Goal: Information Seeking & Learning: Learn about a topic

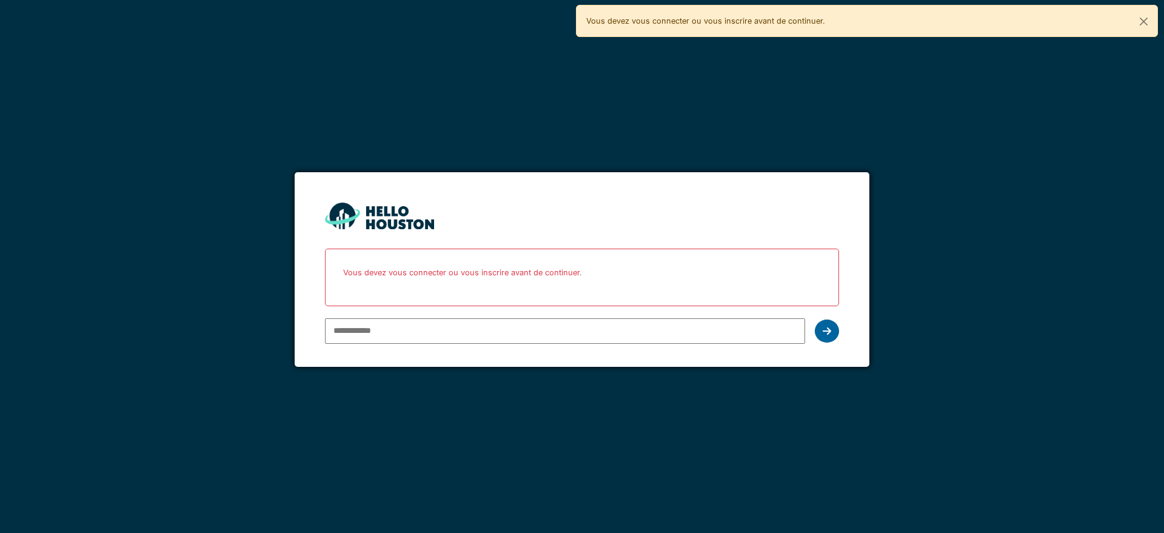
type input "**********"
click at [826, 338] on div at bounding box center [827, 331] width 24 height 23
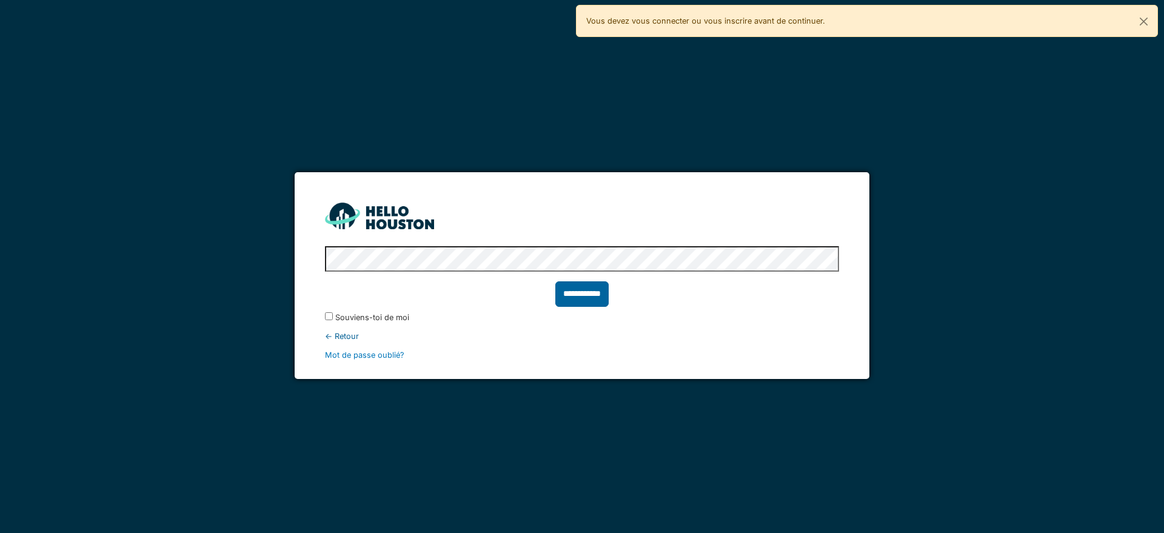
click at [583, 301] on input "**********" at bounding box center [581, 293] width 53 height 25
type input "******"
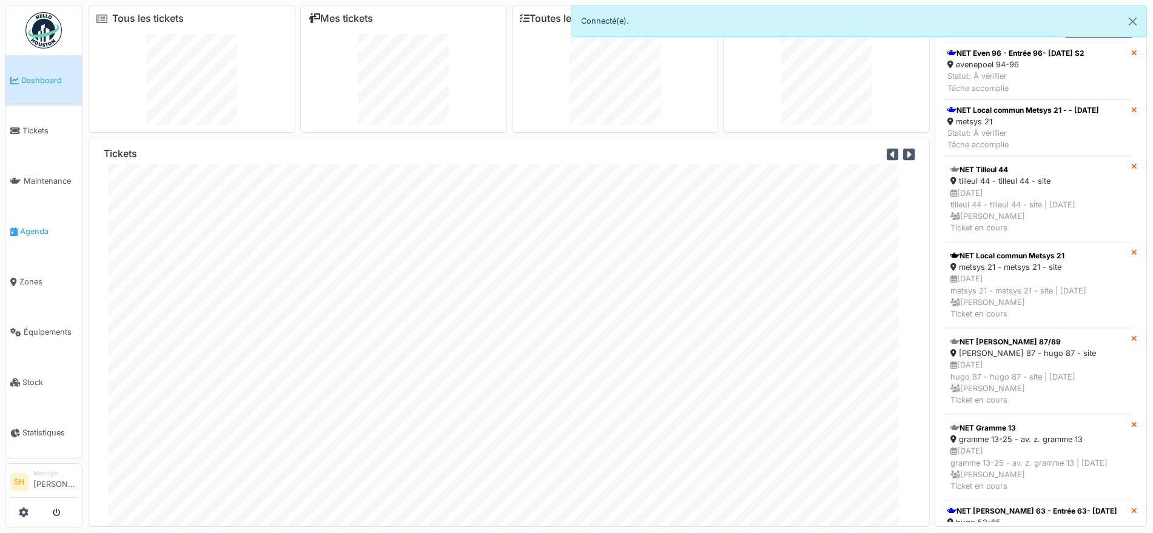
click at [41, 228] on span "Agenda" at bounding box center [48, 232] width 57 height 12
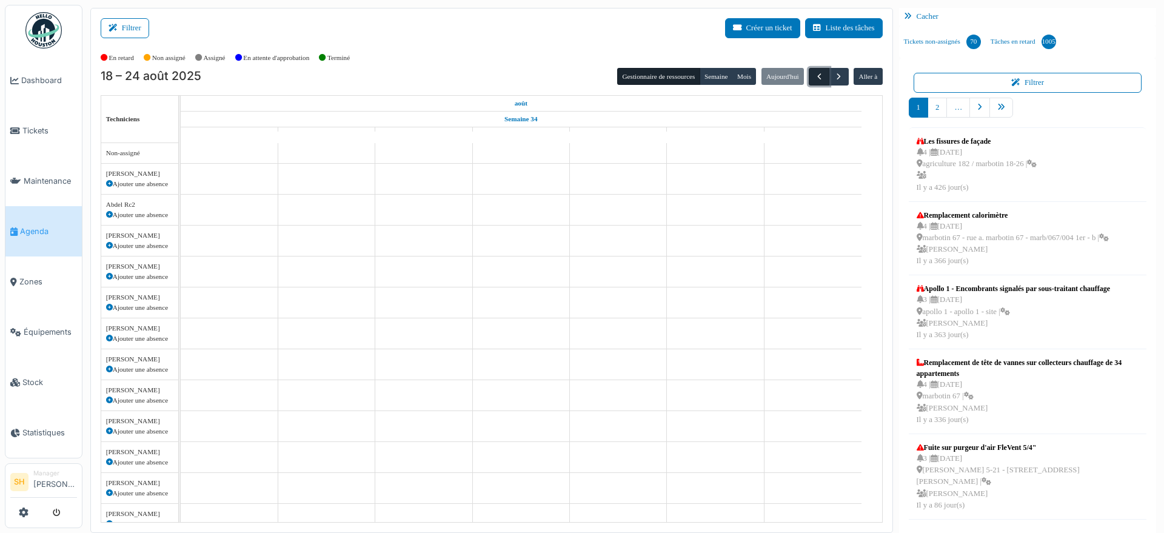
click at [814, 74] on span "button" at bounding box center [819, 77] width 10 height 10
click at [135, 25] on button "Filtrer" at bounding box center [125, 28] width 49 height 20
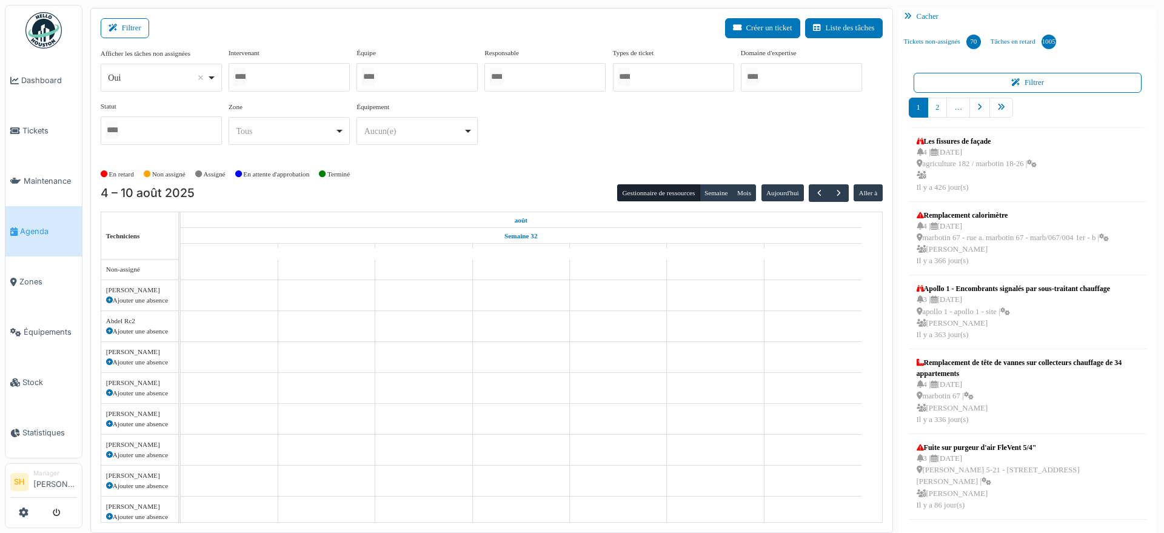
click at [376, 63] on div at bounding box center [417, 77] width 121 height 28
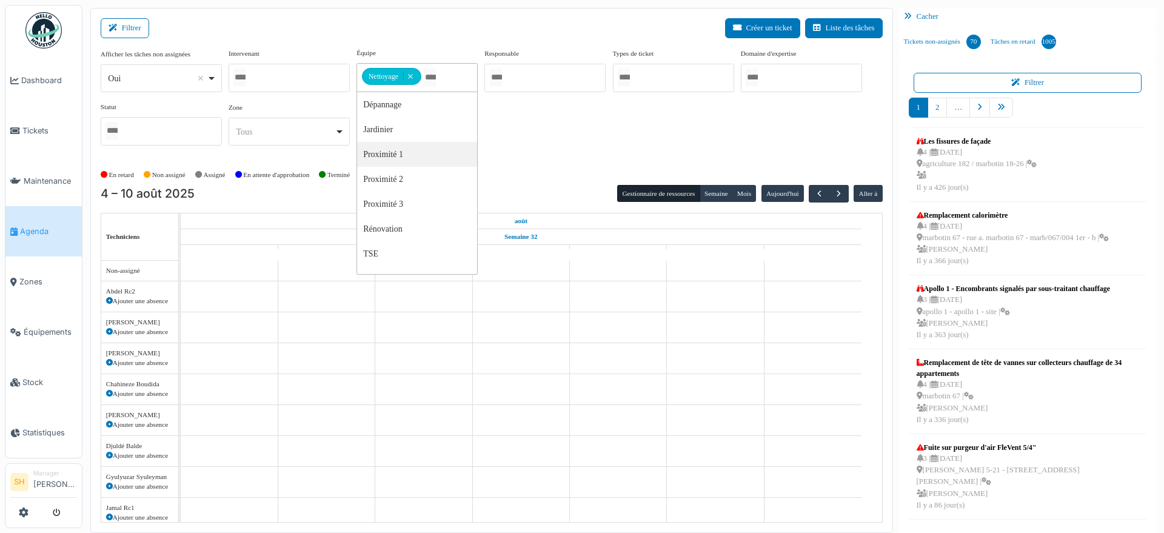
click at [512, 141] on div "Afficher les tâches non assignées *** Oui Remove item Oui Non Intervenant Abdel…" at bounding box center [492, 101] width 782 height 107
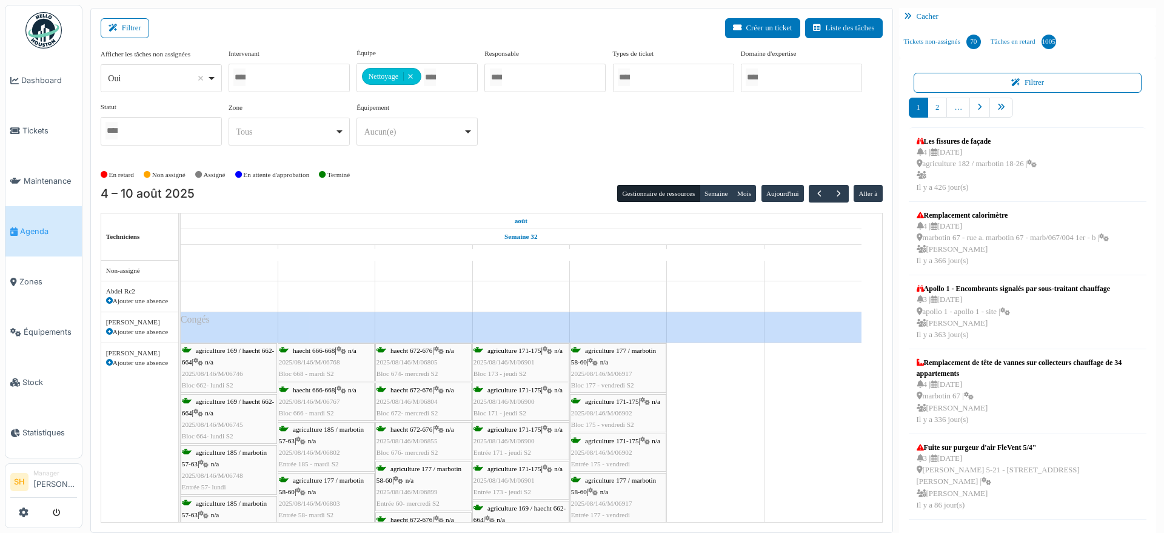
click at [304, 70] on div at bounding box center [289, 78] width 121 height 28
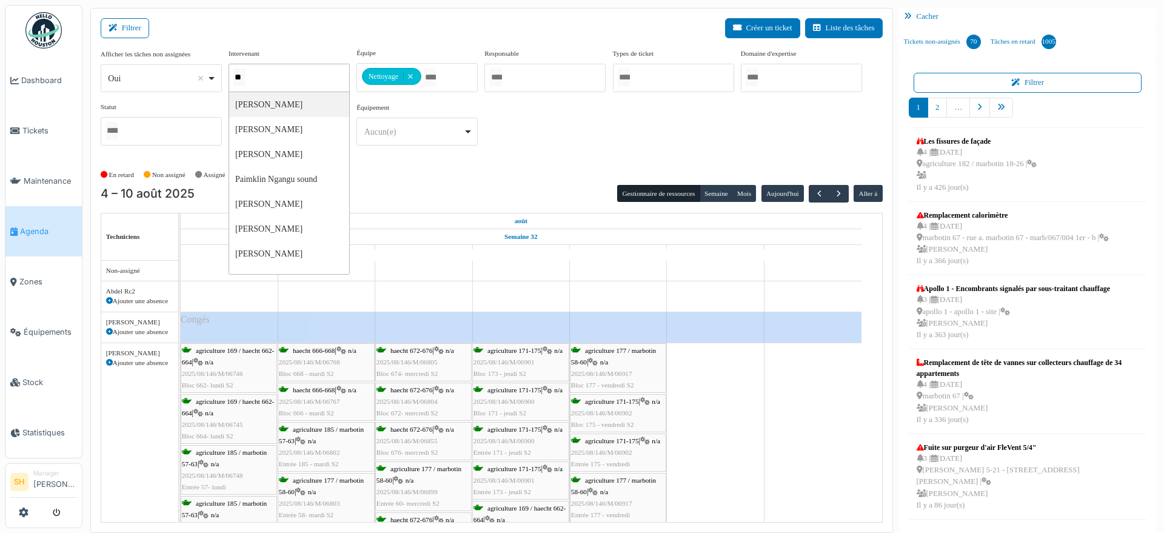
type input "***"
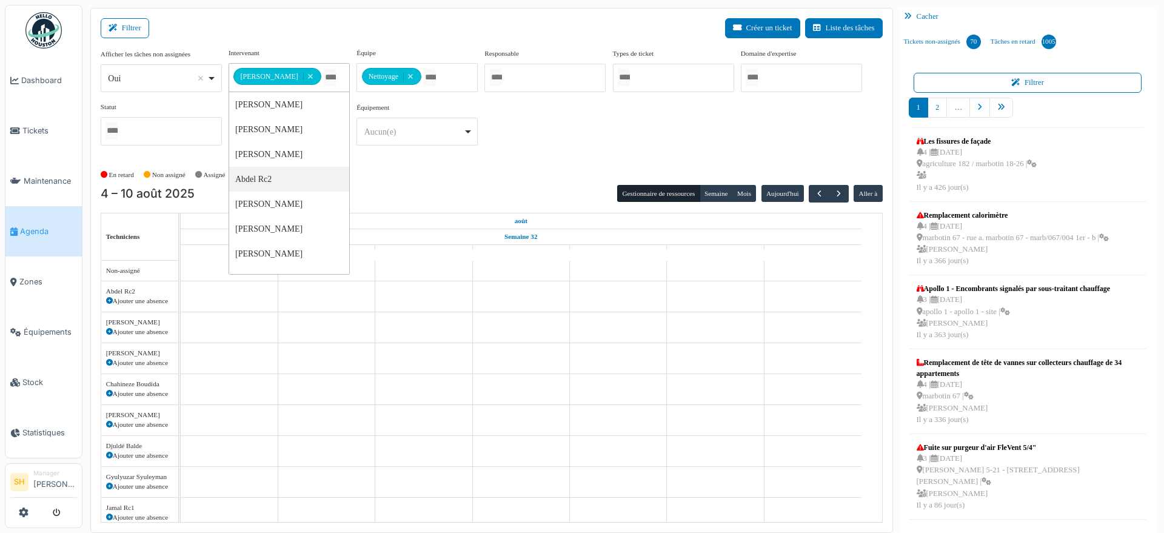
click at [497, 173] on div "En retard Non assigné Assigné En attente d'approbation Terminé" at bounding box center [492, 175] width 782 height 20
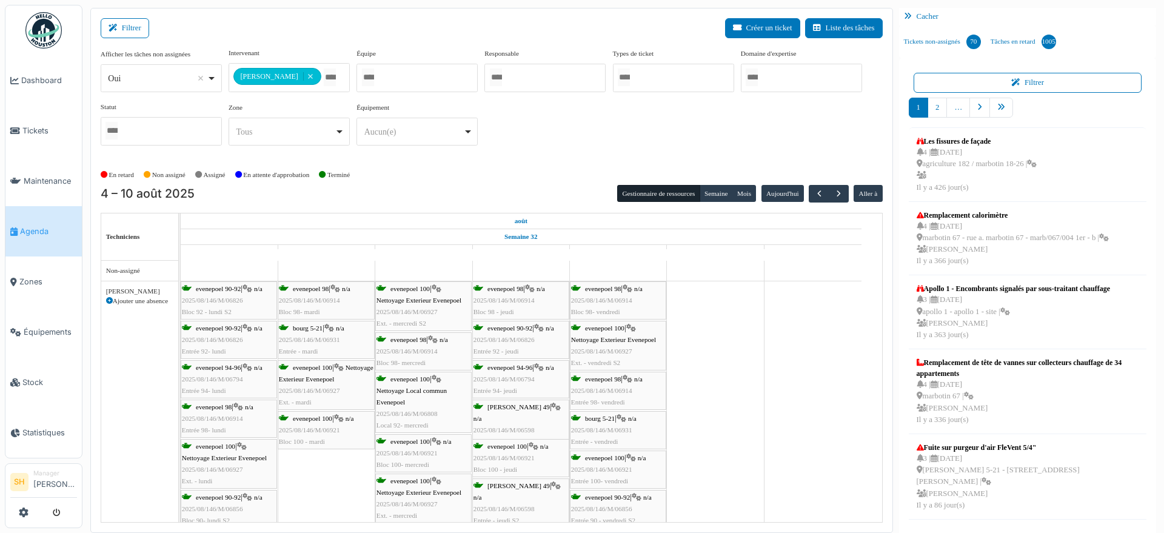
click at [223, 444] on span "evenepoel 100" at bounding box center [215, 446] width 39 height 7
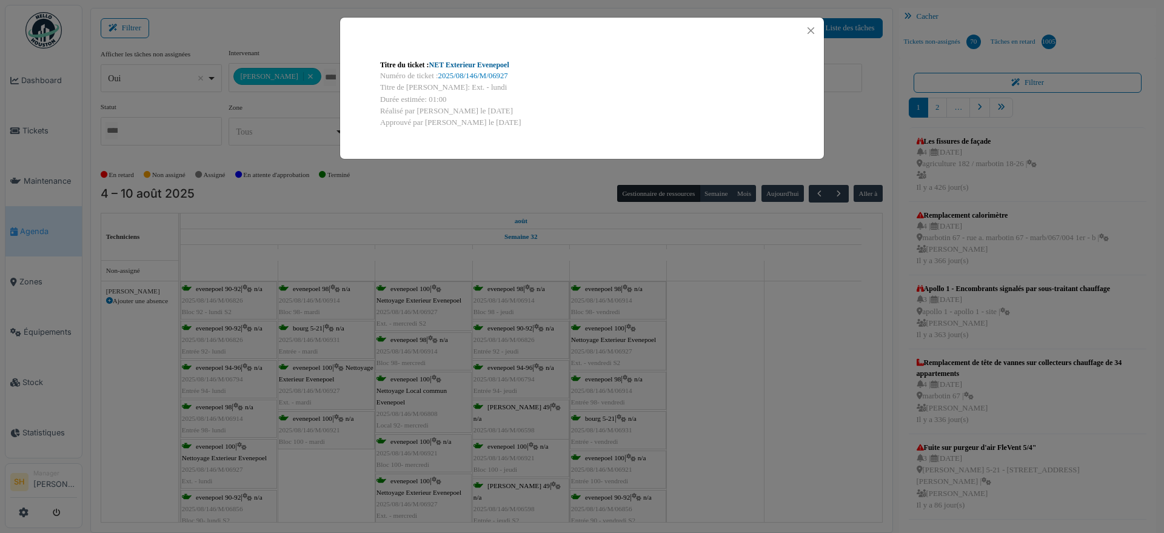
click at [453, 63] on link "NET Exterieur Evenepoel" at bounding box center [469, 65] width 80 height 8
click at [400, 439] on div "Titre du ticket : NET Exterieur Evenepoel Numéro de ticket : 2025/08/146/M/0692…" at bounding box center [582, 266] width 1164 height 533
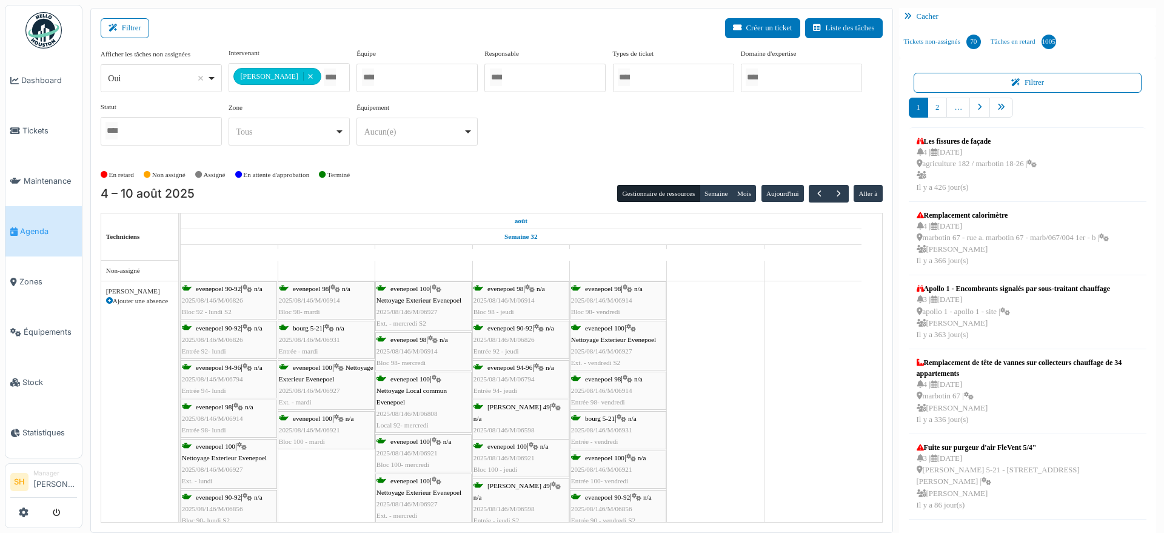
click at [404, 440] on span "evenepoel 100" at bounding box center [409, 441] width 39 height 7
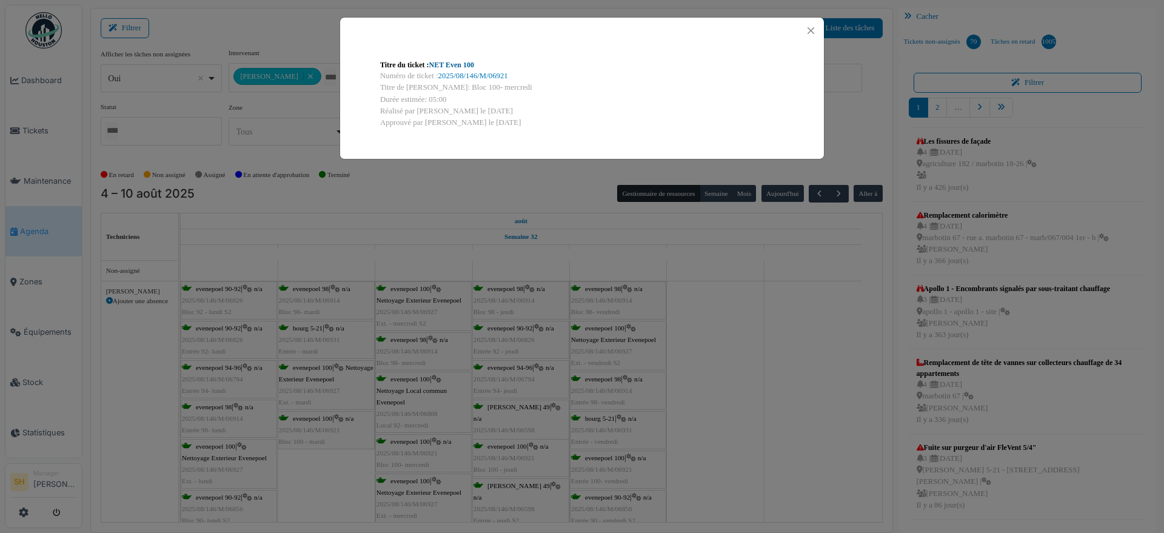
click at [441, 61] on link "NET Even 100" at bounding box center [451, 65] width 45 height 8
click at [808, 195] on div "Titre du ticket : NET Even 100 Numéro de ticket : 2025/08/146/M/06921 Titre de …" at bounding box center [582, 266] width 1164 height 533
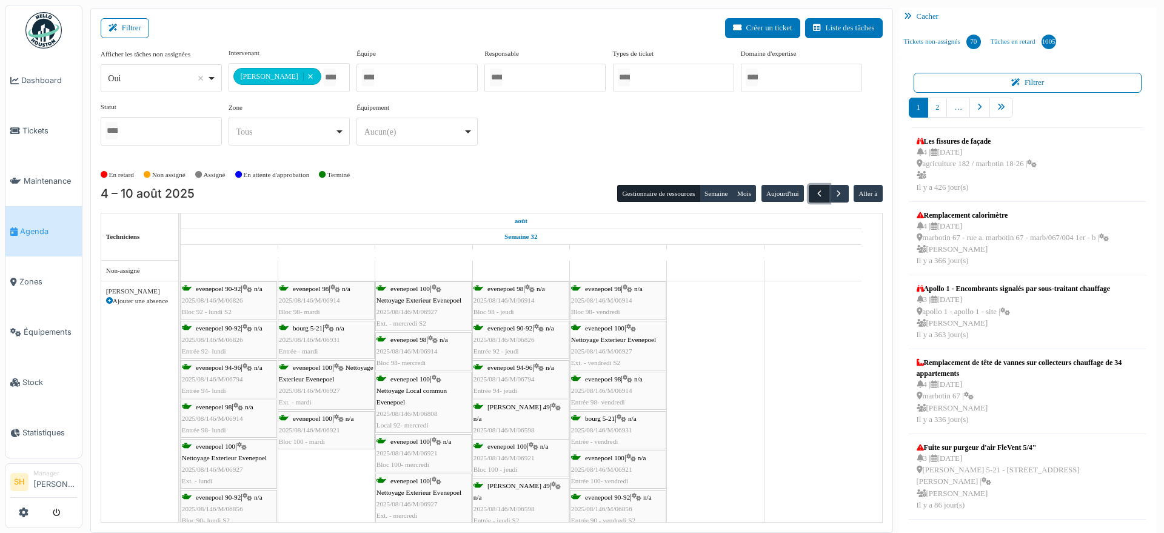
click at [814, 190] on span "button" at bounding box center [819, 194] width 10 height 10
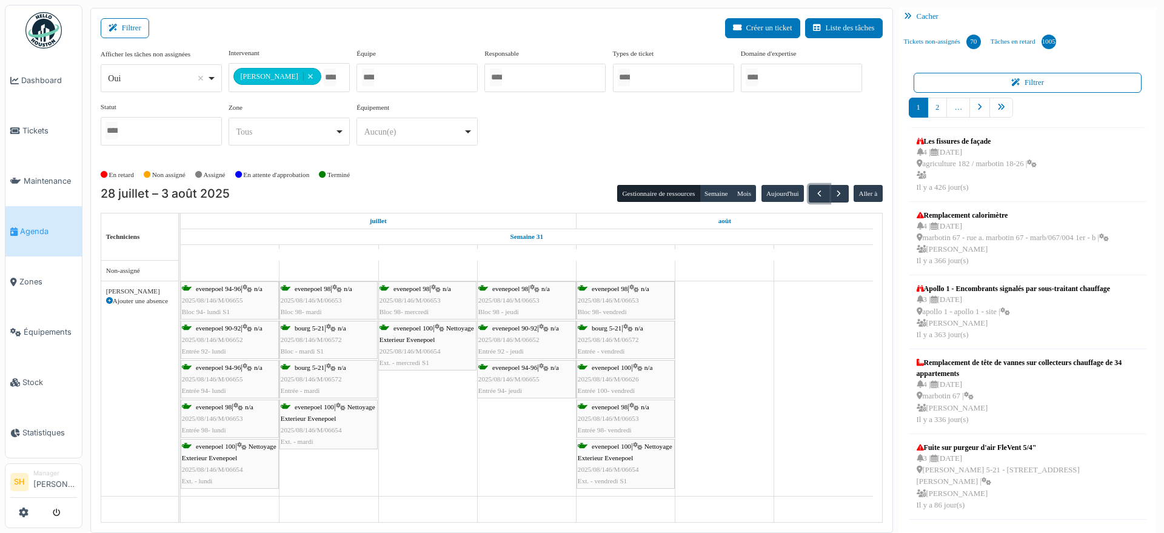
click at [416, 332] on div "evenepoel 100 | Nettoyage Exterieur Evenepoel 2025/08/146/M/06654 Ext. - mercre…" at bounding box center [428, 346] width 96 height 47
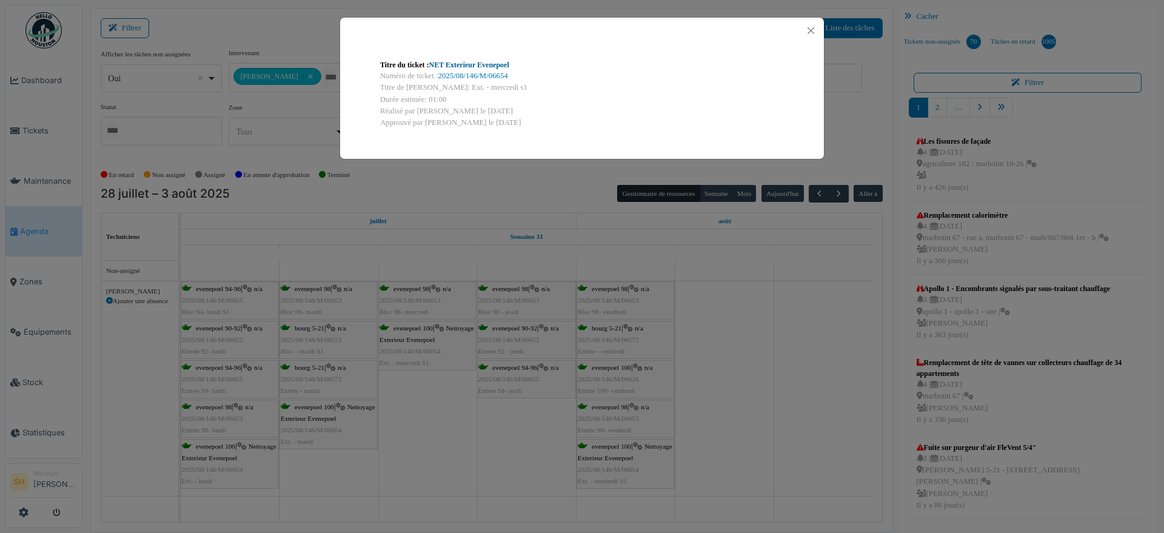
click at [465, 64] on link "NET Exterieur Evenepoel" at bounding box center [469, 65] width 80 height 8
click at [617, 367] on div "Titre du ticket : NET Exterieur Evenepoel Numéro de ticket : 2025/08/146/M/0665…" at bounding box center [582, 266] width 1164 height 533
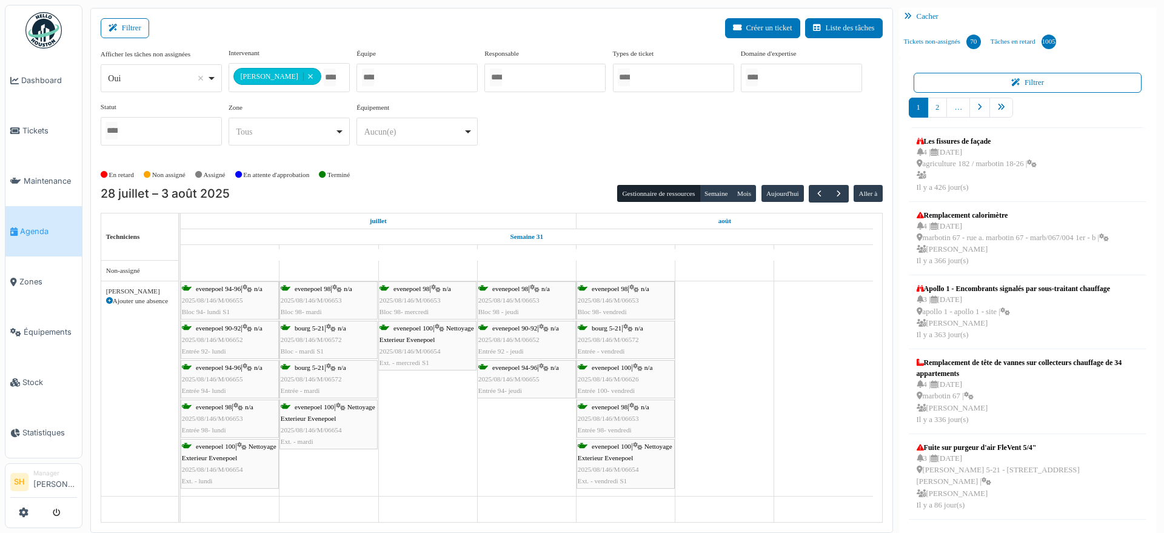
click at [609, 367] on span "evenepoel 100" at bounding box center [611, 367] width 39 height 7
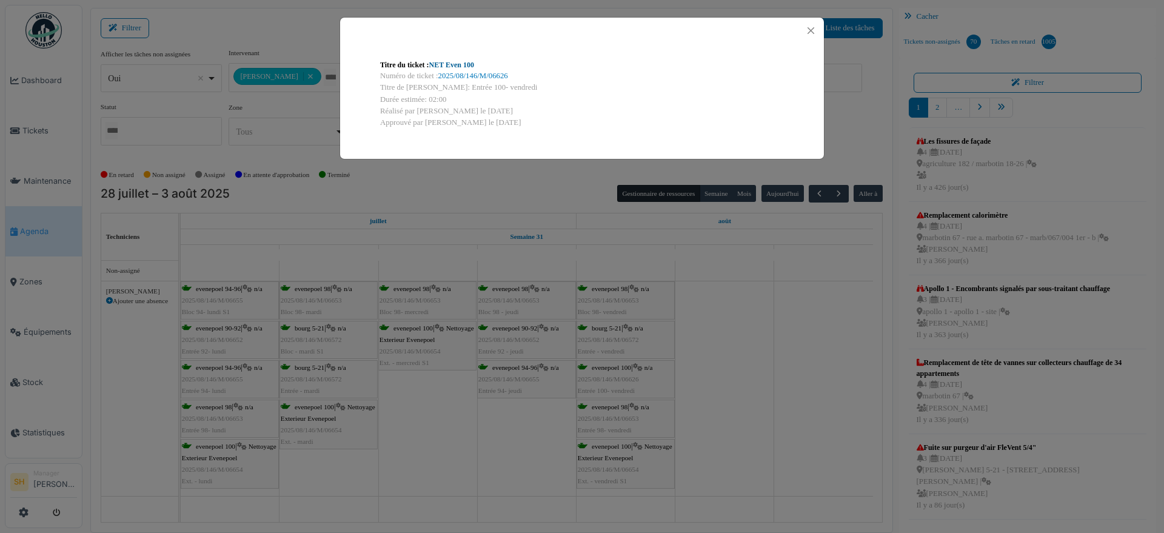
click at [444, 62] on link "NET Even 100" at bounding box center [451, 65] width 45 height 8
click at [786, 361] on div "Titre du ticket : NET Even 100 Numéro de ticket : 2025/08/146/M/06626 Titre de …" at bounding box center [582, 266] width 1164 height 533
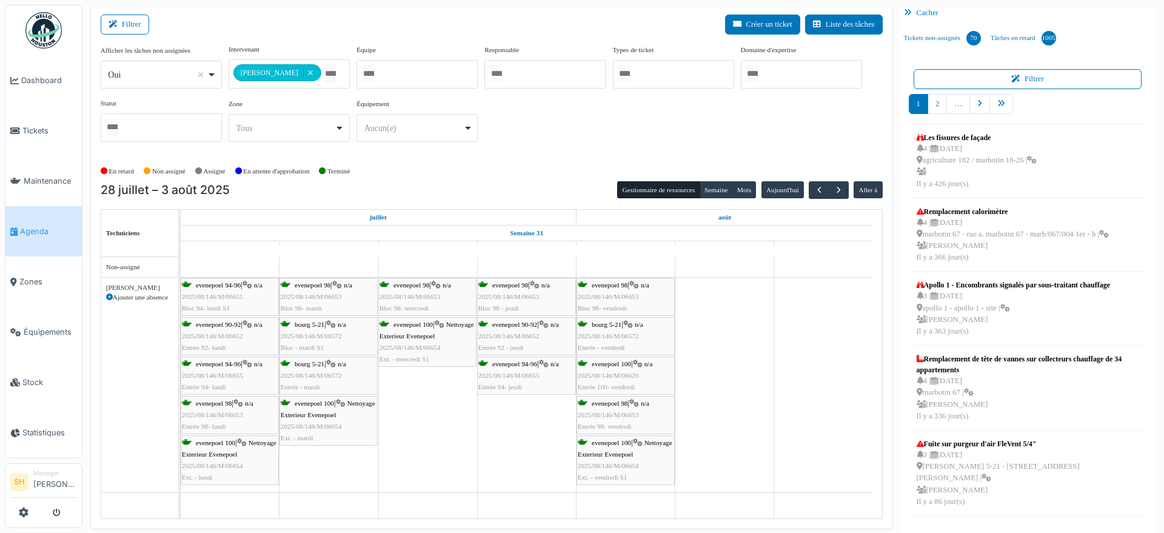
scroll to position [5, 0]
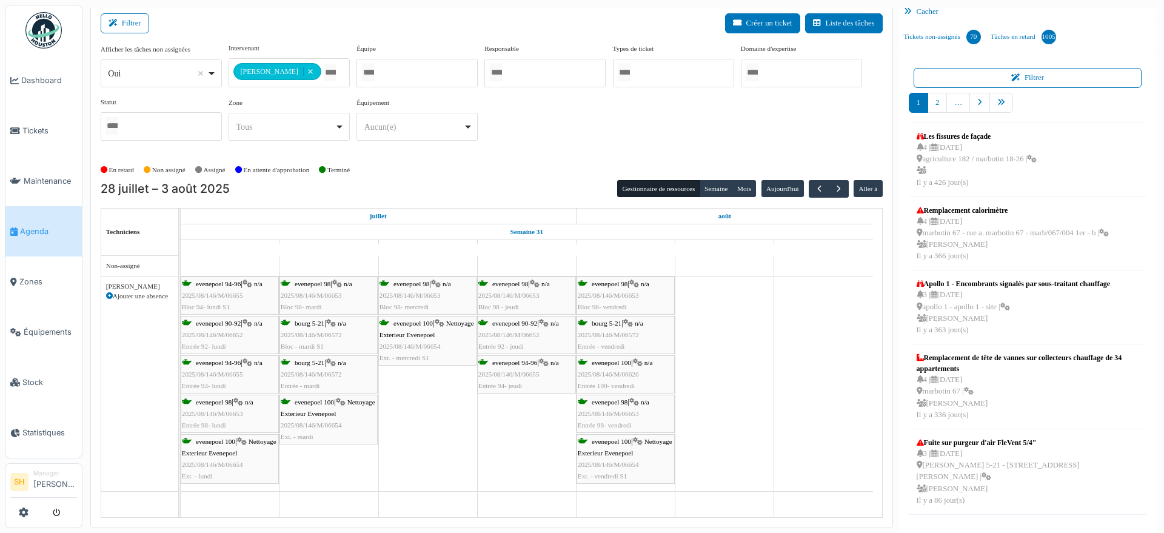
click at [241, 444] on div "evenepoel 100 | Nettoyage Exterieur Evenepoel 2025/08/146/M/06654 Ext. - lundi" at bounding box center [230, 459] width 96 height 47
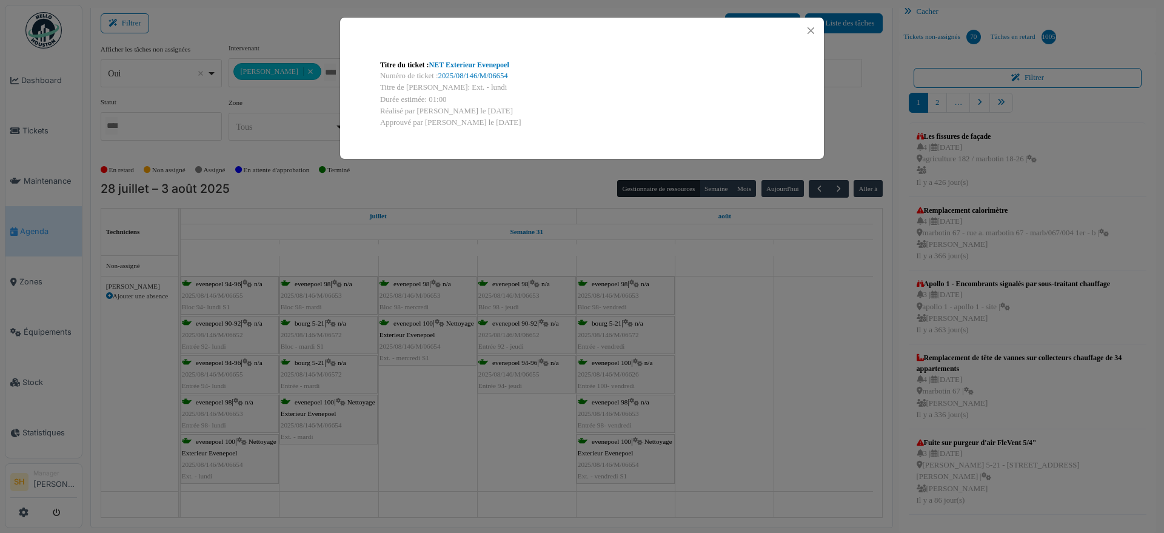
click at [456, 394] on div "Titre du ticket : NET Exterieur Evenepoel Numéro de ticket : 2025/08/146/M/0665…" at bounding box center [582, 266] width 1164 height 533
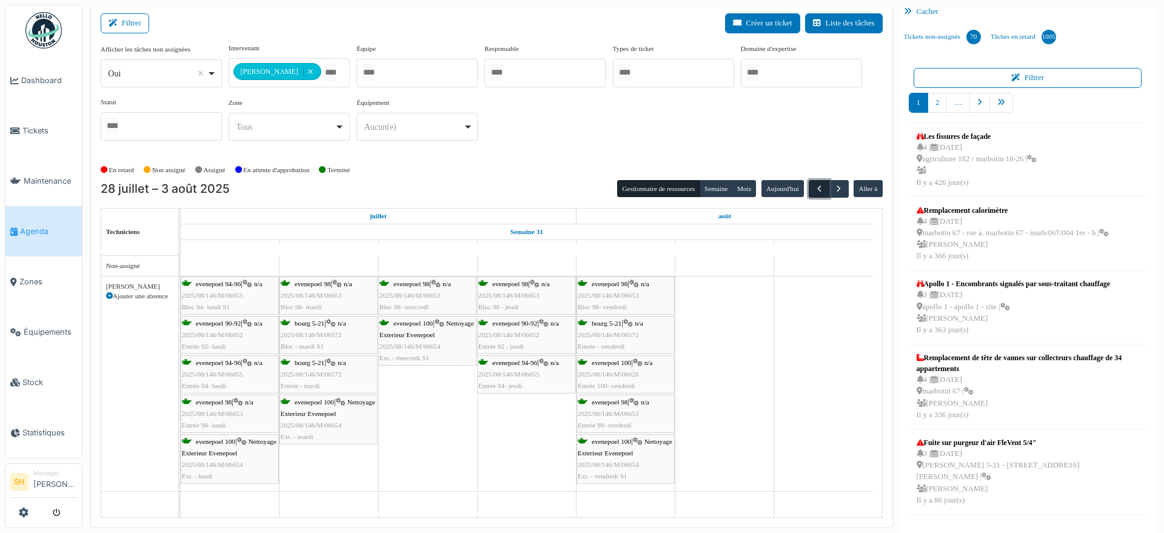
click at [814, 184] on span "button" at bounding box center [819, 189] width 10 height 10
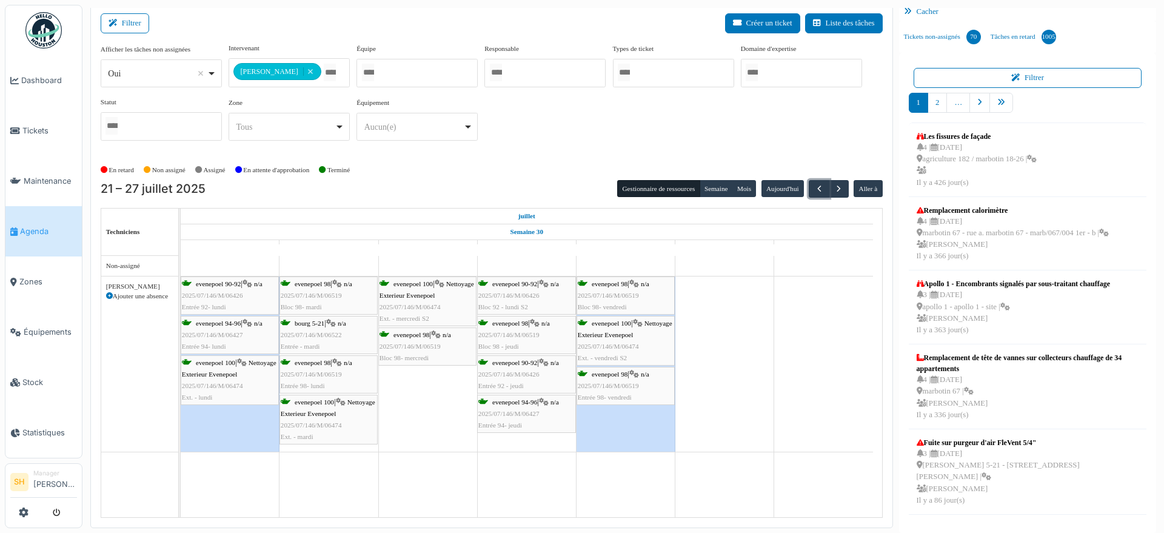
click at [256, 369] on span "Nettoyage Exterieur Evenepoel" at bounding box center [229, 368] width 95 height 19
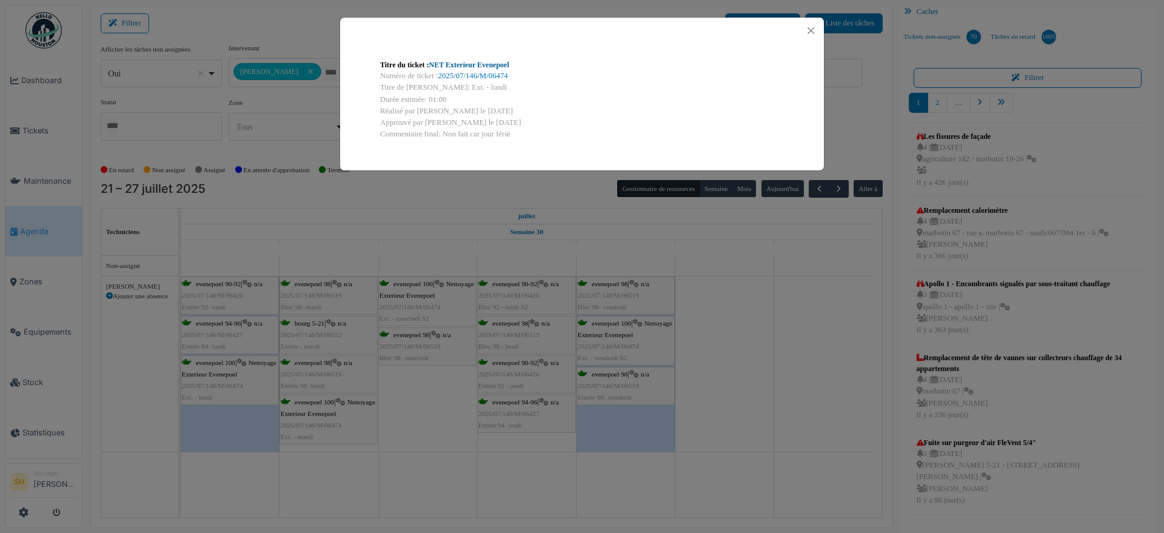
click at [479, 64] on link "NET Exterieur Evenepoel" at bounding box center [469, 65] width 80 height 8
click at [701, 353] on div "Titre du ticket : NET Exterieur Evenepoel Numéro de ticket : 2025/07/146/M/0647…" at bounding box center [582, 266] width 1164 height 533
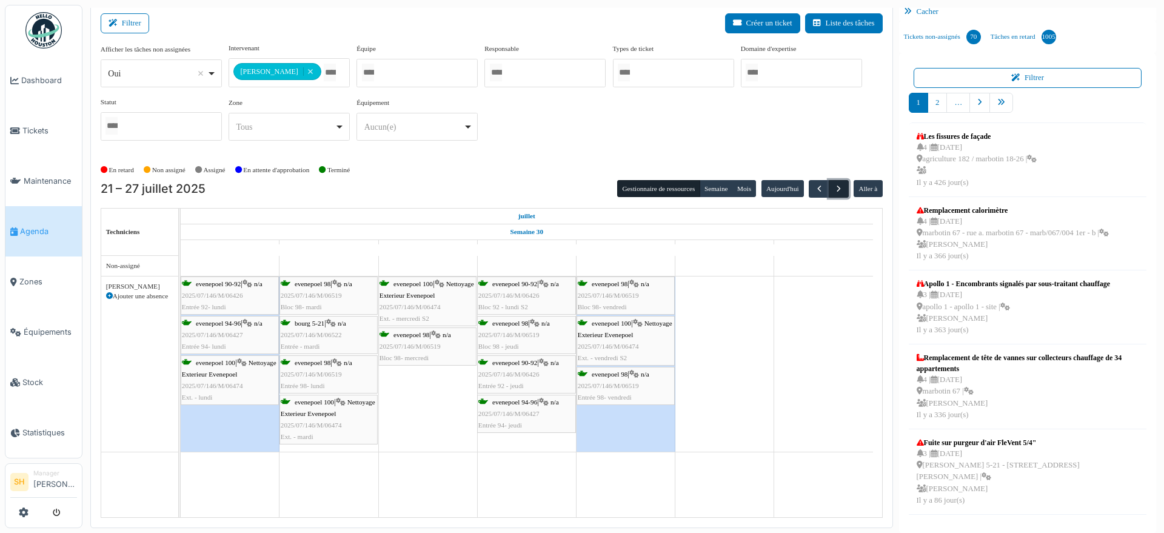
click at [832, 193] on button "button" at bounding box center [839, 189] width 20 height 18
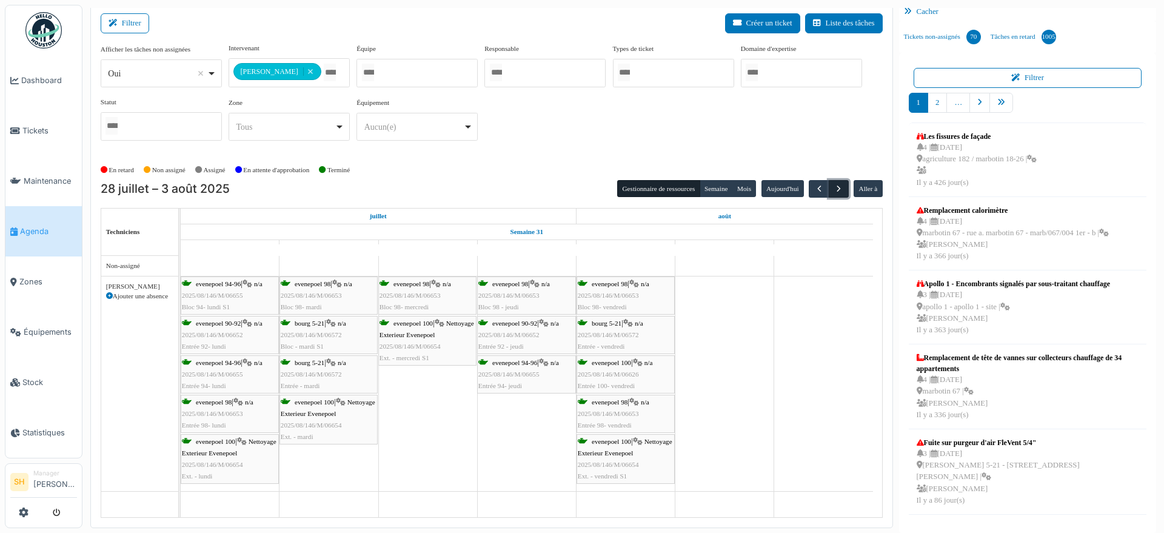
click at [832, 193] on button "button" at bounding box center [839, 189] width 20 height 18
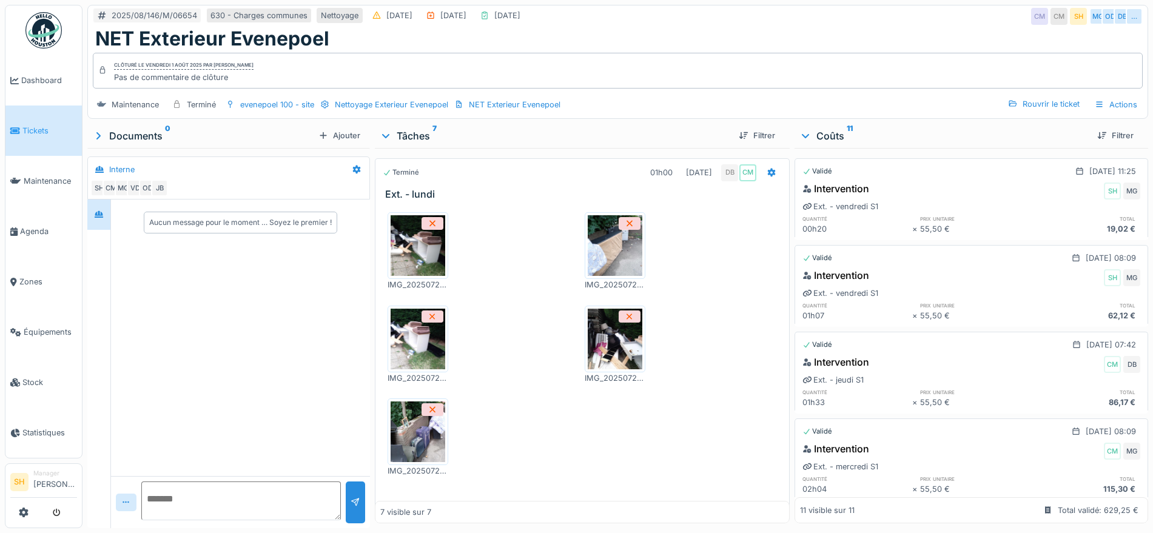
click at [423, 255] on img at bounding box center [417, 245] width 55 height 61
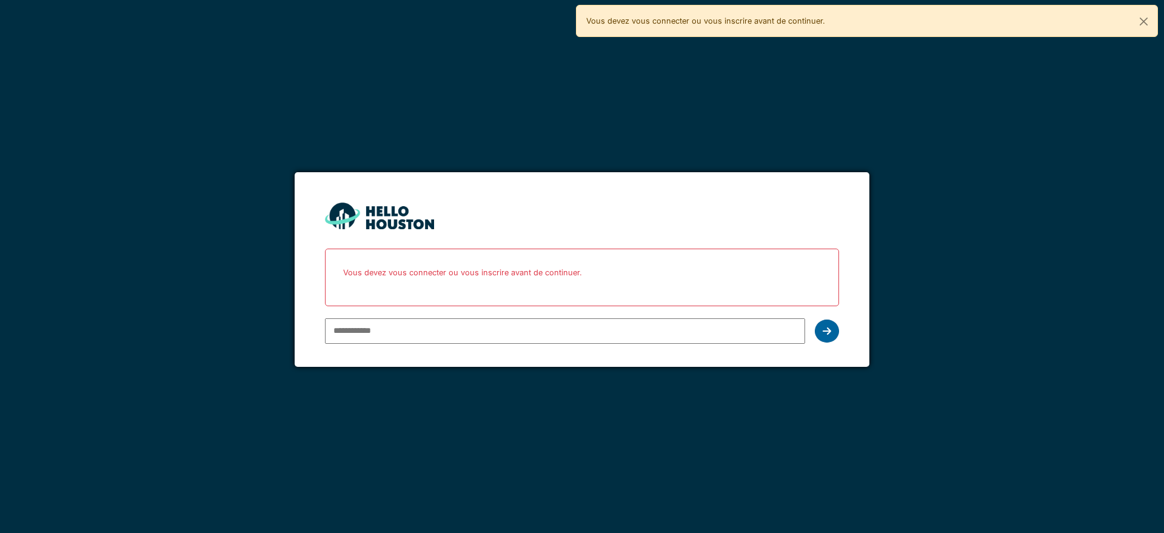
type input "**********"
click at [832, 328] on div at bounding box center [827, 331] width 24 height 23
